Goal: Information Seeking & Learning: Learn about a topic

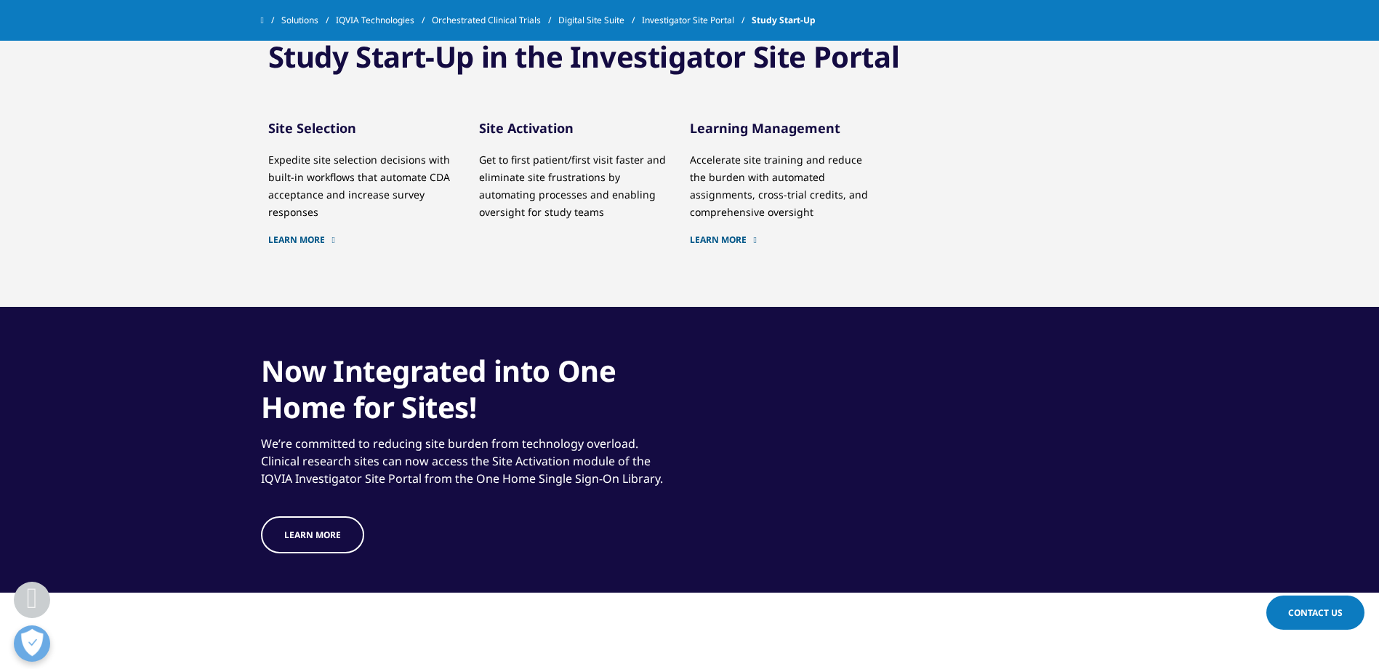
scroll to position [1890, 0]
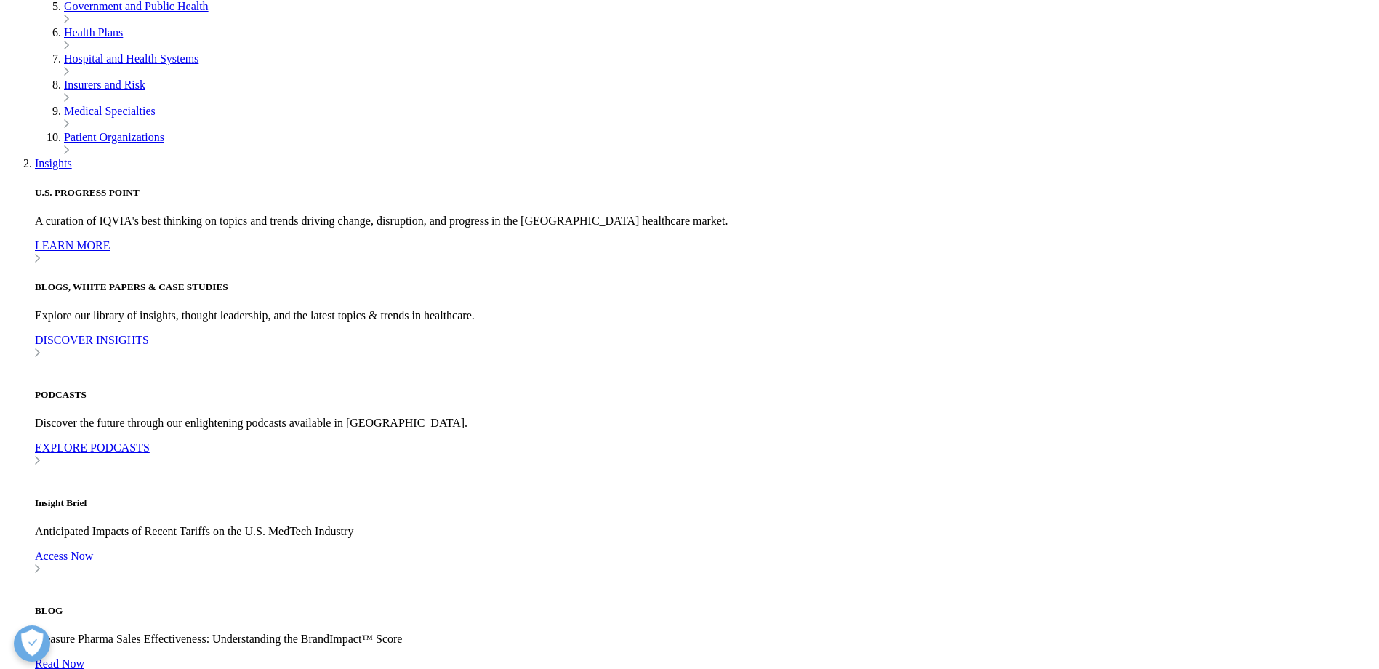
scroll to position [654, 0]
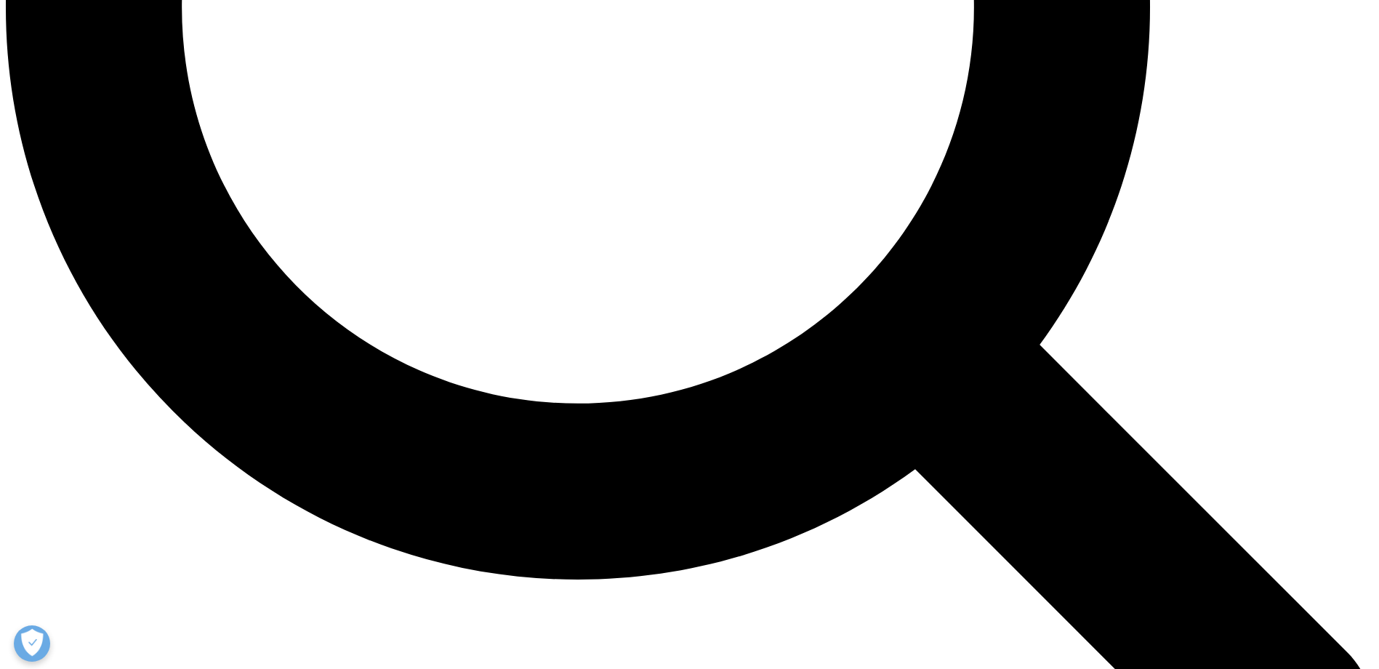
scroll to position [2108, 0]
